Goal: Navigation & Orientation: Understand site structure

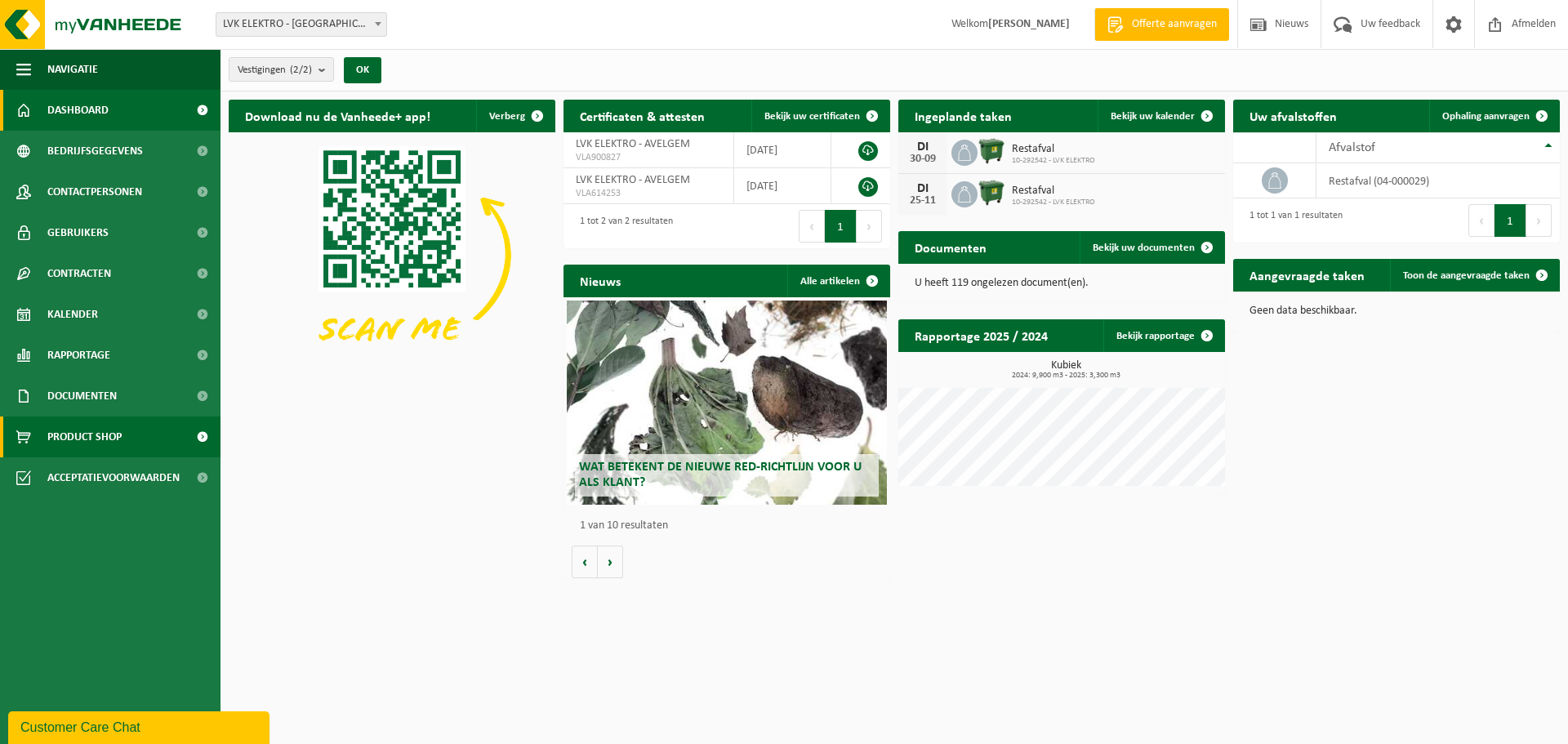
click at [145, 436] on link "Product Shop" at bounding box center [110, 436] width 221 height 41
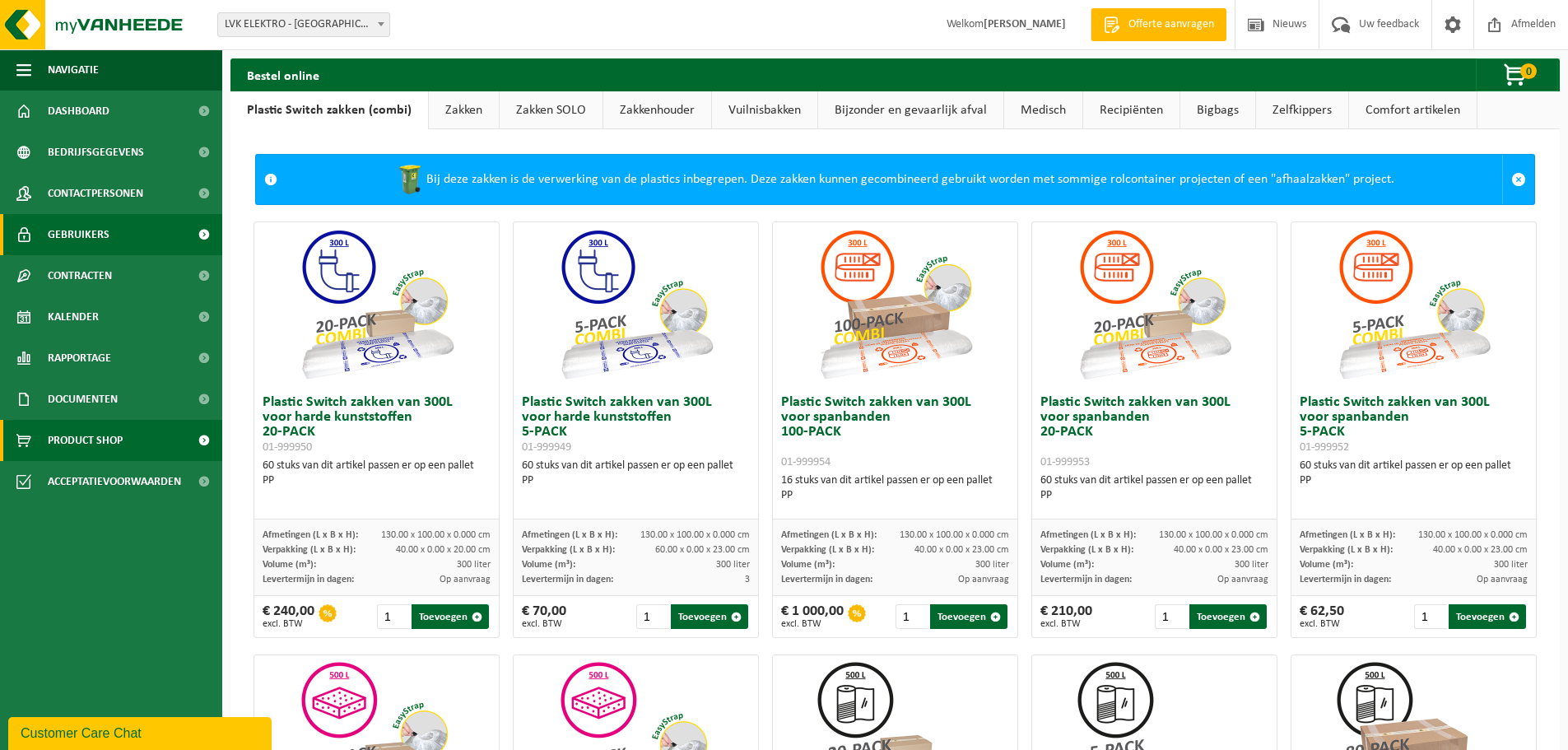
click at [103, 238] on span "Gebruikers" at bounding box center [78, 234] width 62 height 41
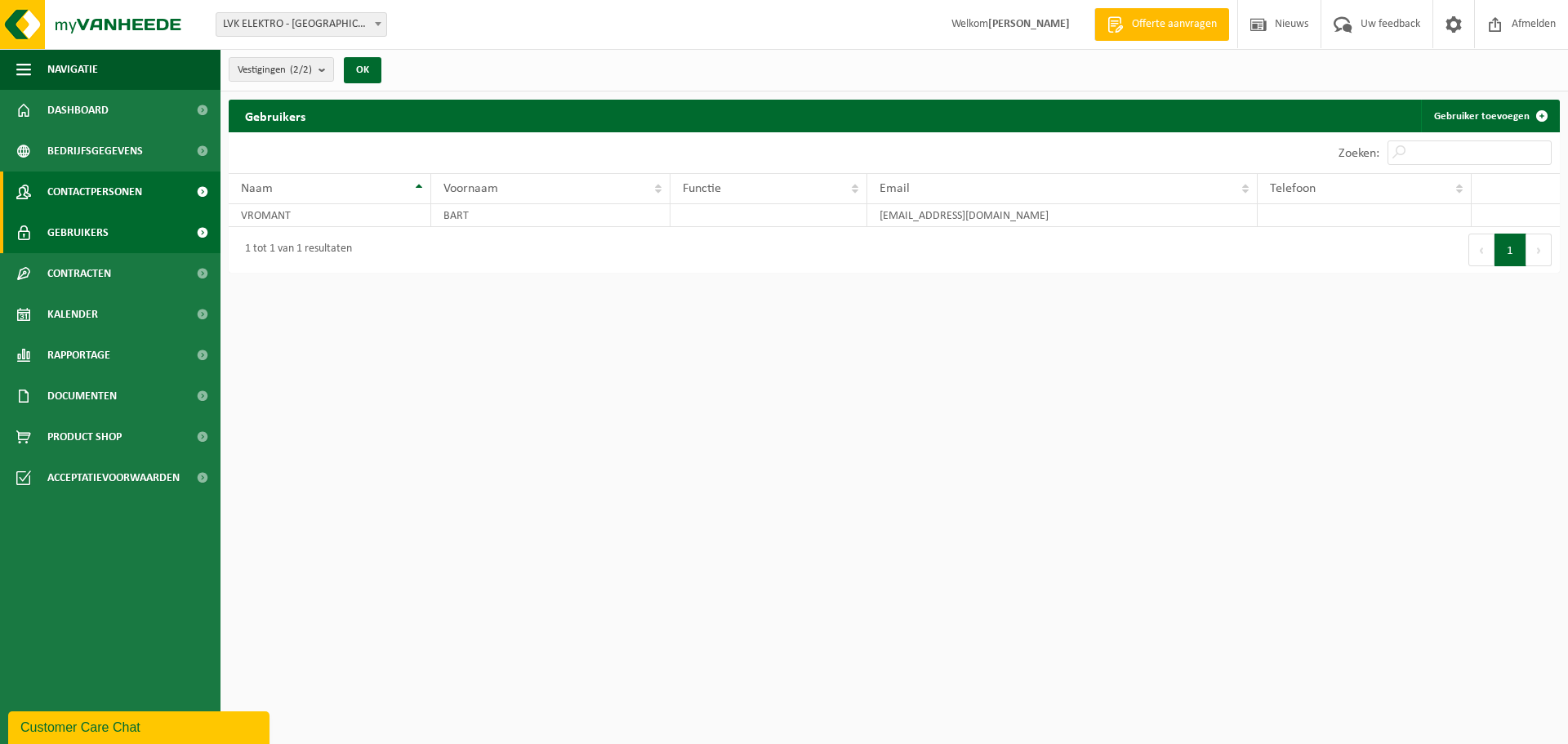
click at [103, 193] on span "Contactpersonen" at bounding box center [94, 191] width 95 height 41
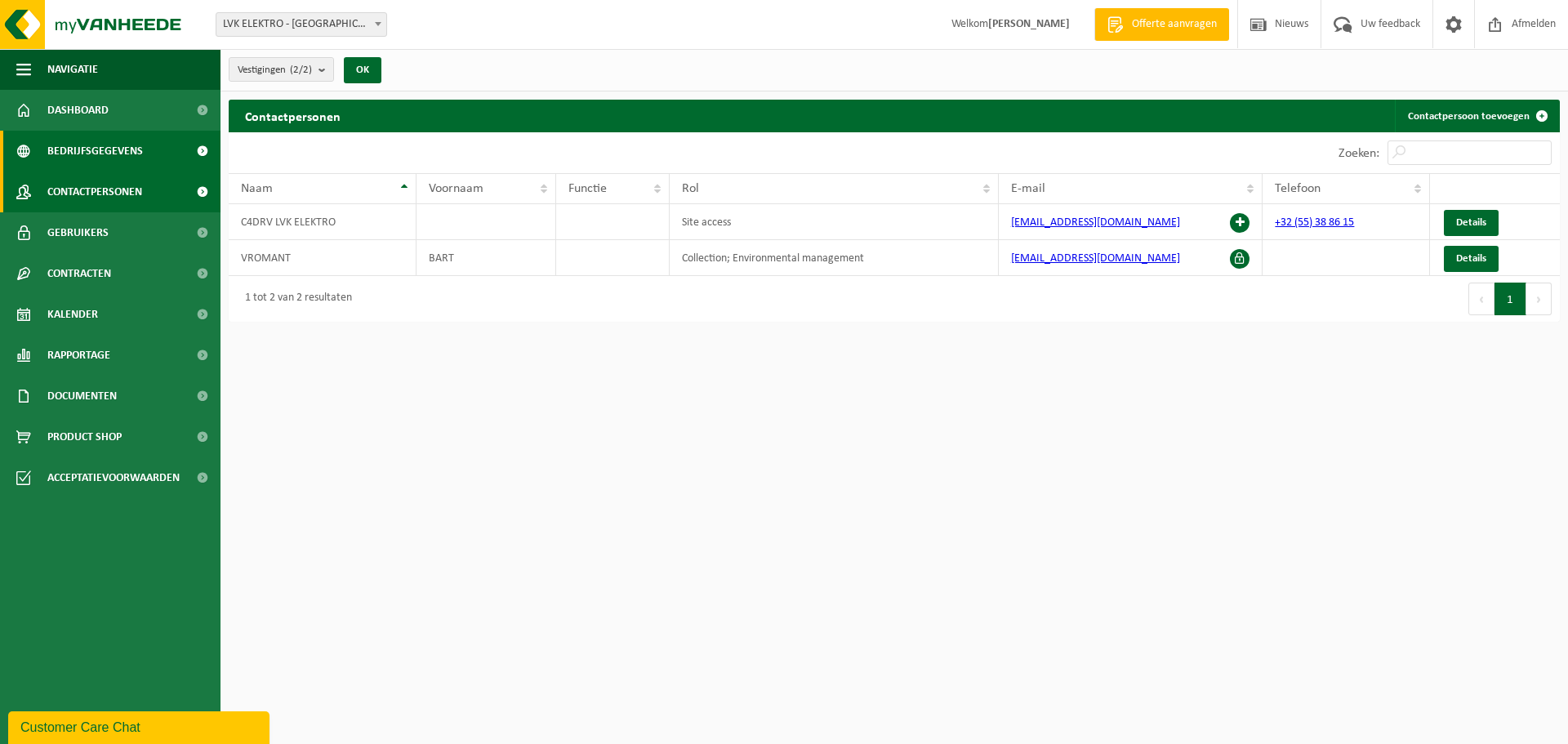
click at [109, 156] on span "Bedrijfsgegevens" at bounding box center [95, 150] width 96 height 41
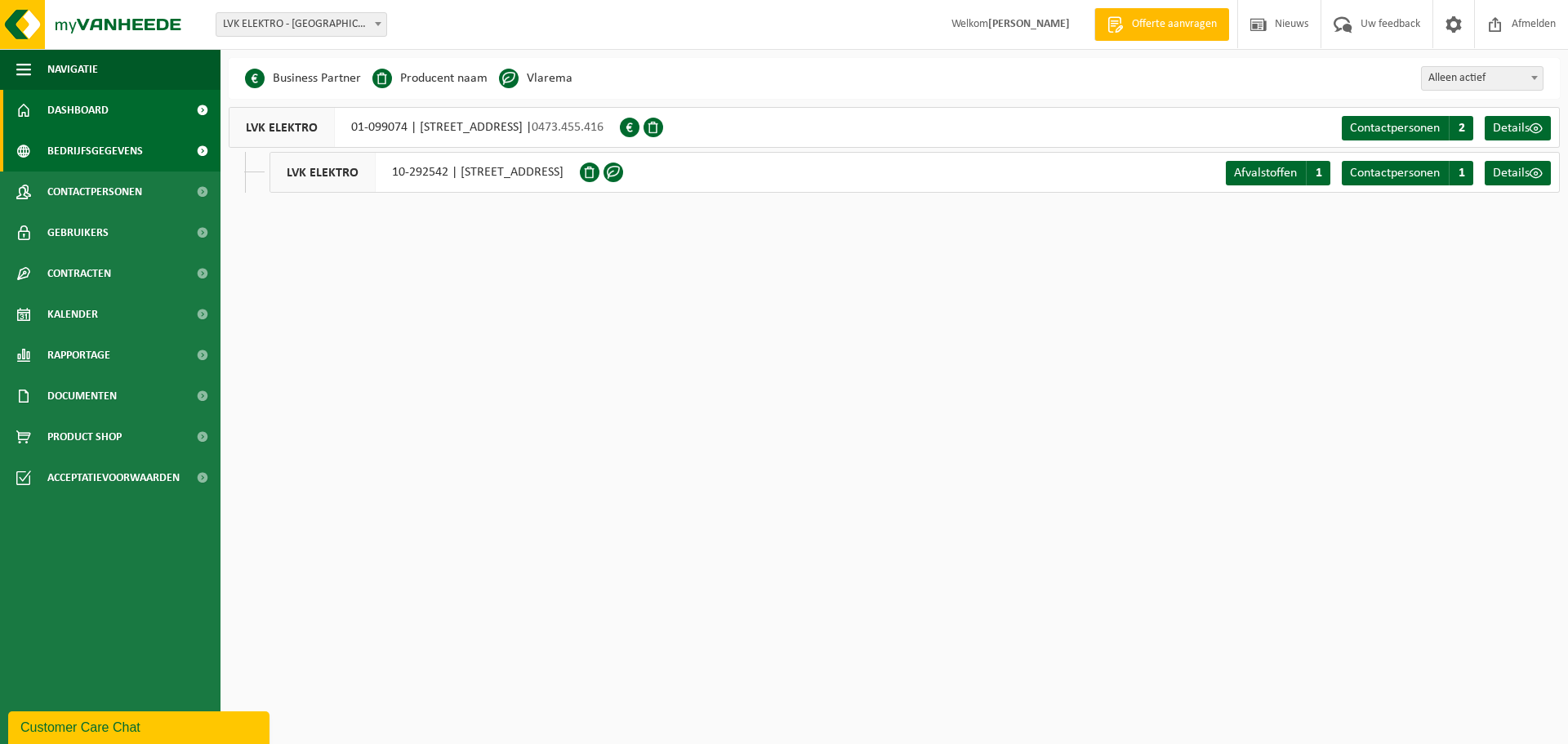
click at [103, 114] on span "Dashboard" at bounding box center [78, 110] width 61 height 41
